Goal: Information Seeking & Learning: Learn about a topic

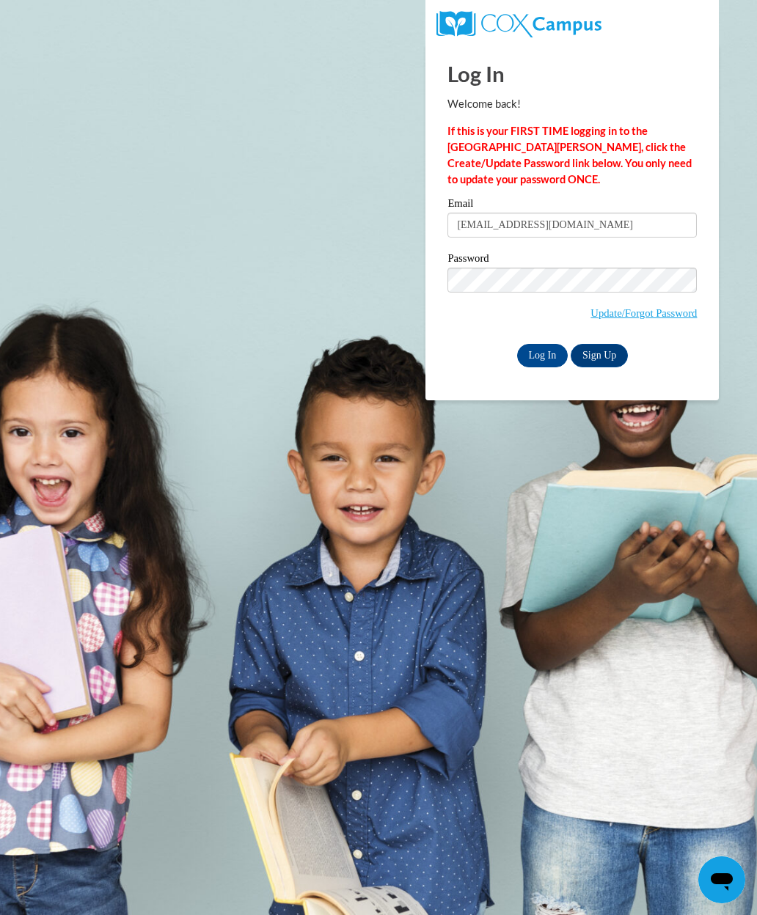
type input "bculbreath@ivytech.edu"
click at [542, 354] on input "Log In" at bounding box center [542, 355] width 51 height 23
click at [553, 354] on input "Log In" at bounding box center [542, 355] width 51 height 23
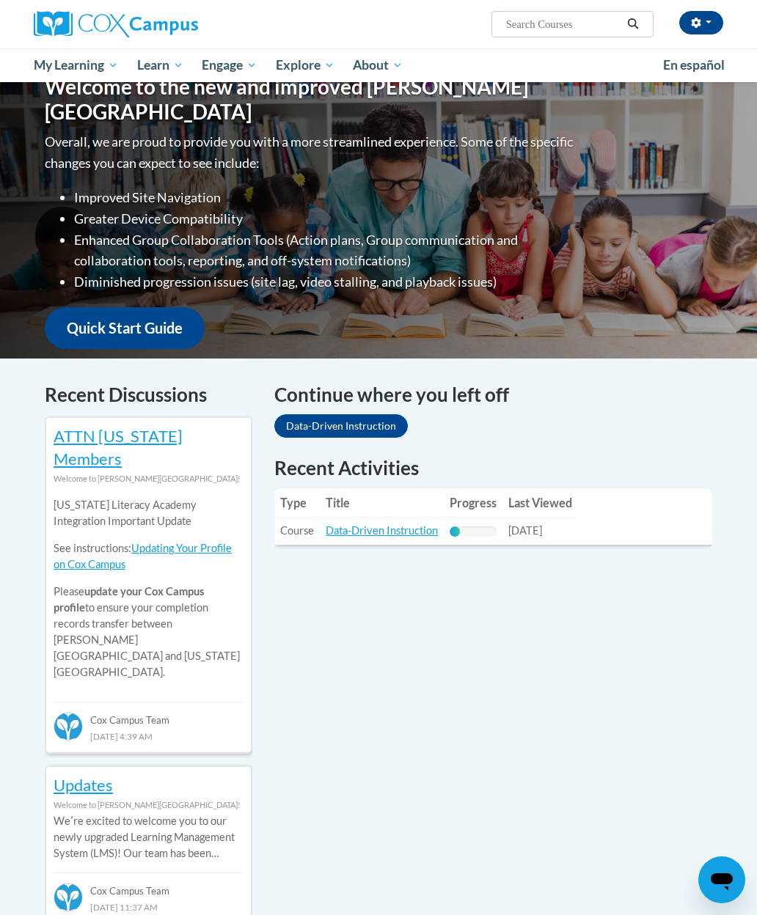
scroll to position [177, 0]
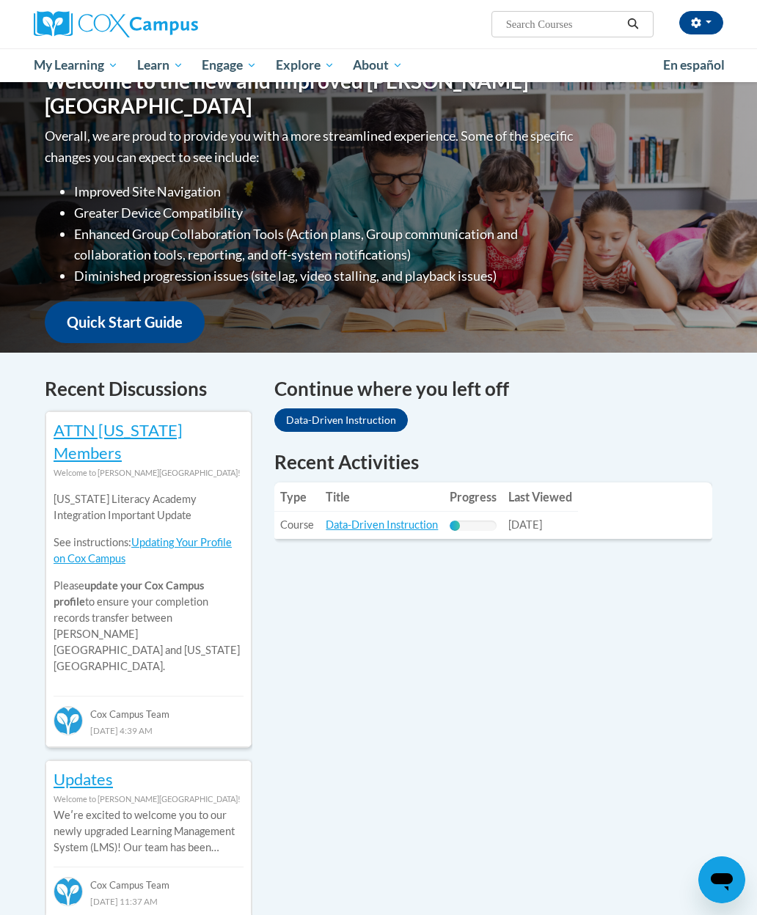
click at [407, 518] on link "Data-Driven Instruction" at bounding box center [382, 524] width 112 height 12
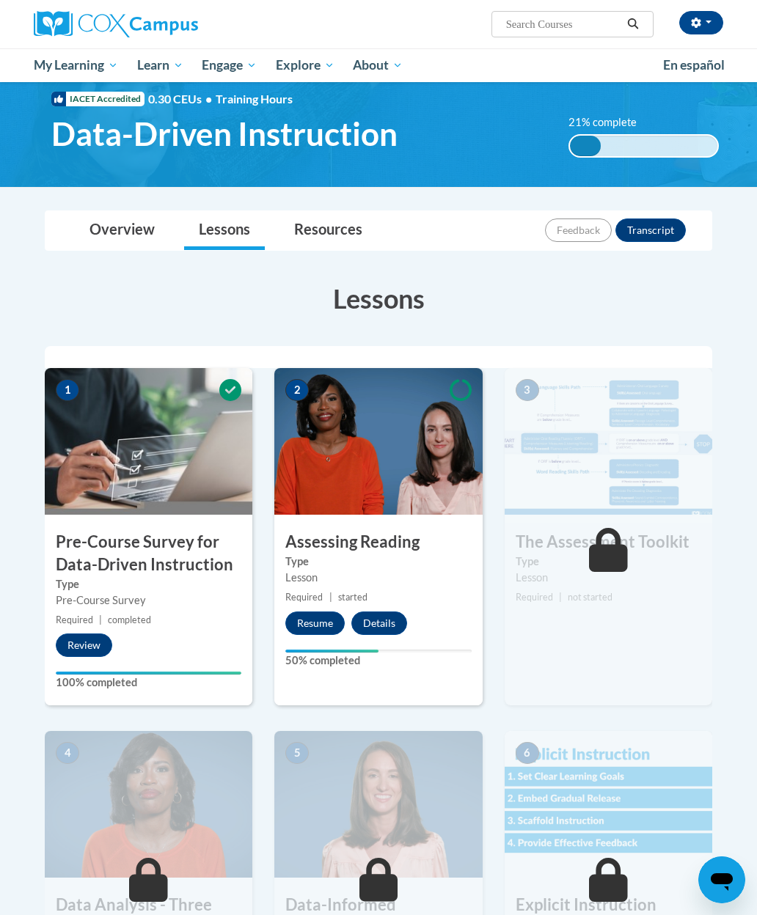
scroll to position [38, 0]
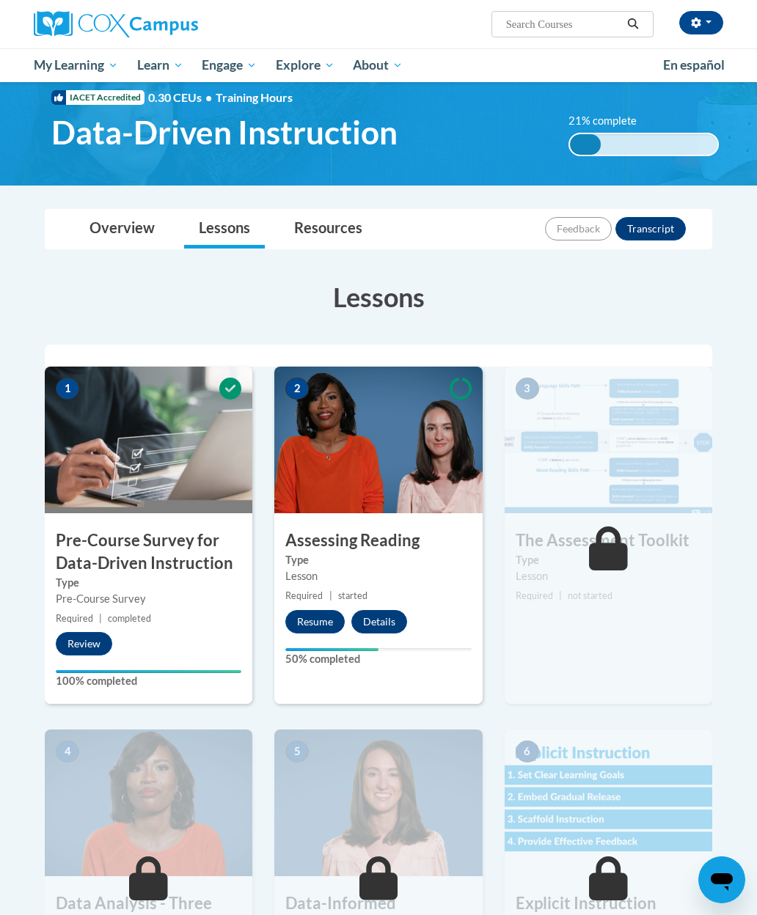
click at [320, 617] on button "Resume" at bounding box center [314, 621] width 59 height 23
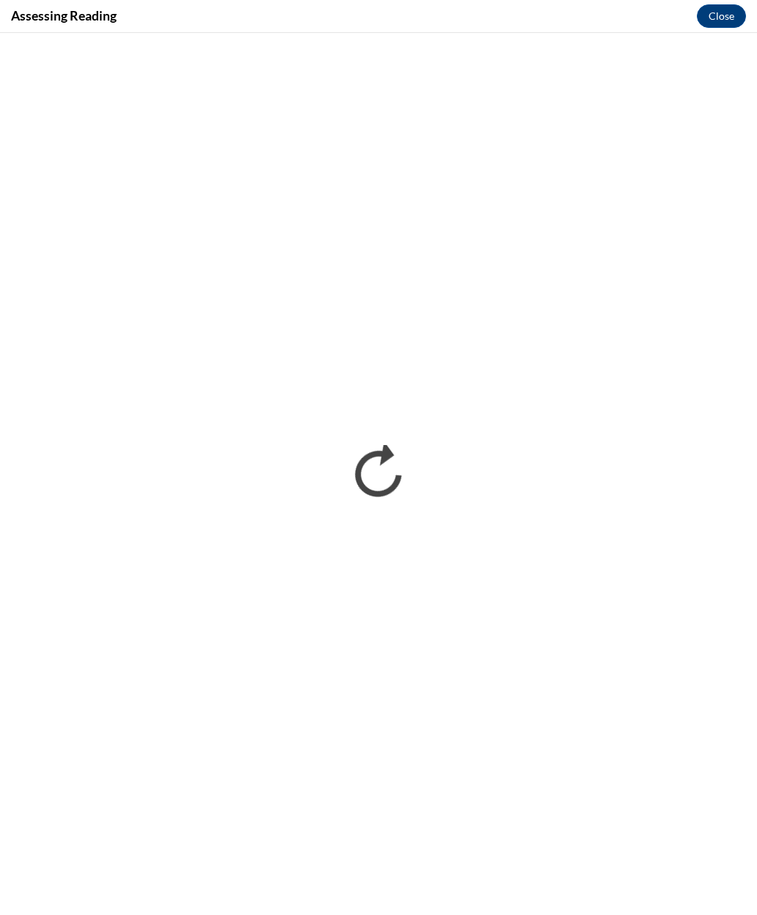
scroll to position [0, 0]
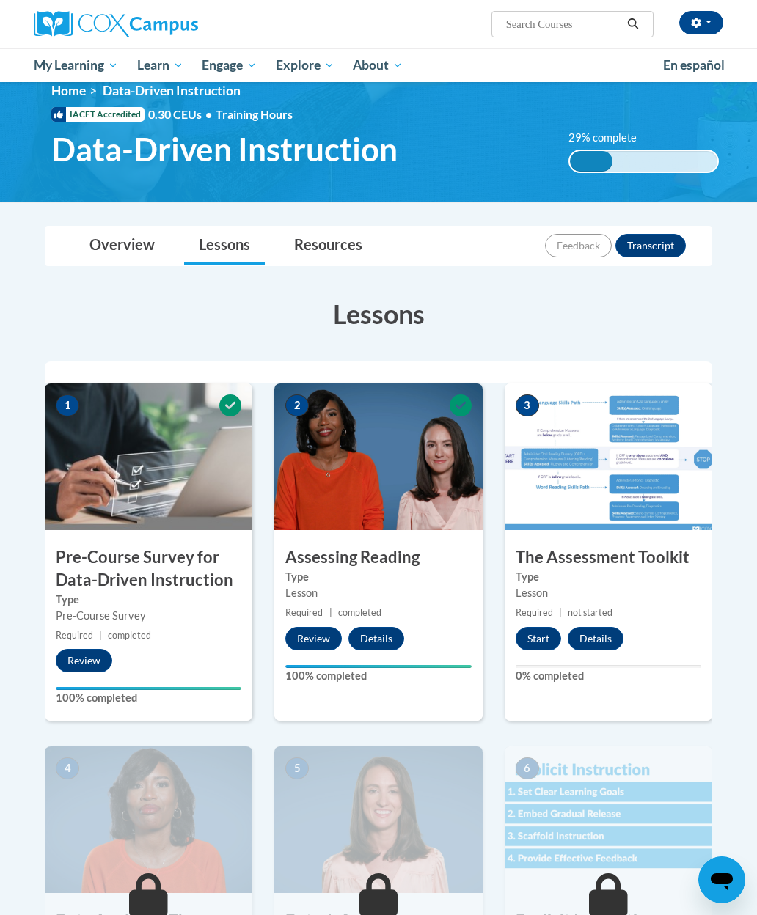
scroll to position [22, 0]
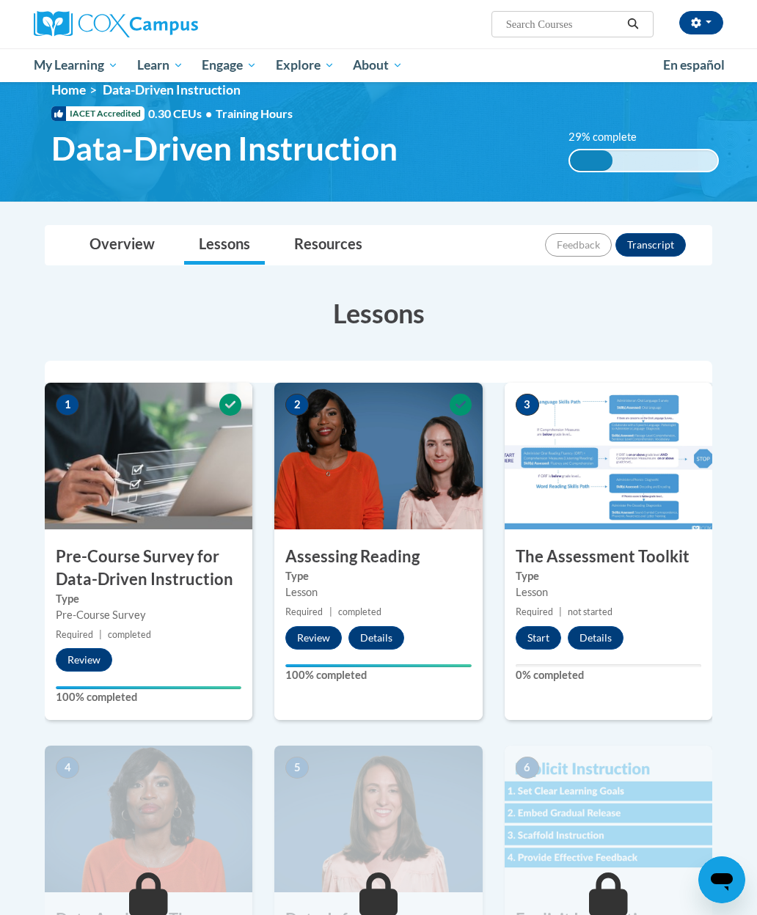
click at [547, 644] on button "Start" at bounding box center [538, 637] width 45 height 23
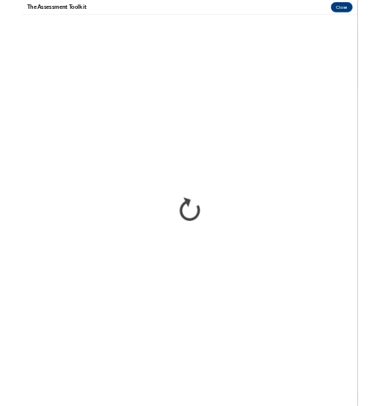
scroll to position [701, 4]
